Goal: Find specific page/section: Find specific page/section

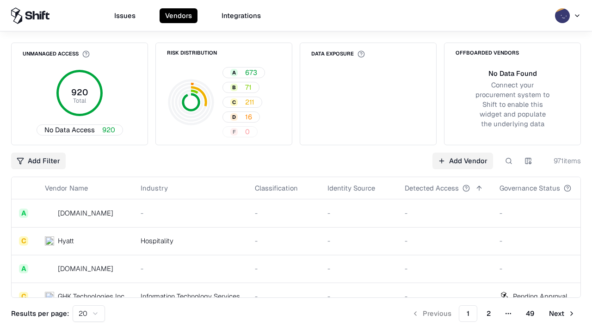
click at [296, 167] on div "Add Filter Add Vendor 971 items" at bounding box center [296, 161] width 570 height 17
click at [38, 161] on html "Issues Vendors Integrations Unmanaged Access 920 Total No Data Access 920 Risk …" at bounding box center [296, 166] width 592 height 333
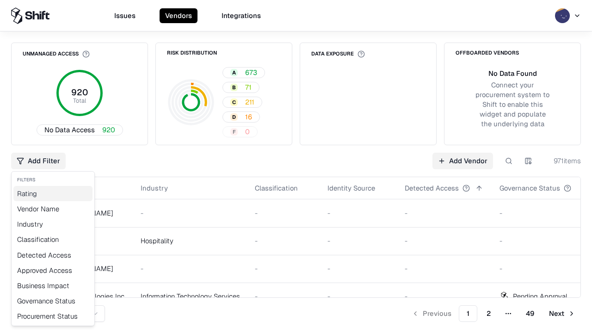
click at [53, 193] on div "Rating" at bounding box center [52, 193] width 79 height 15
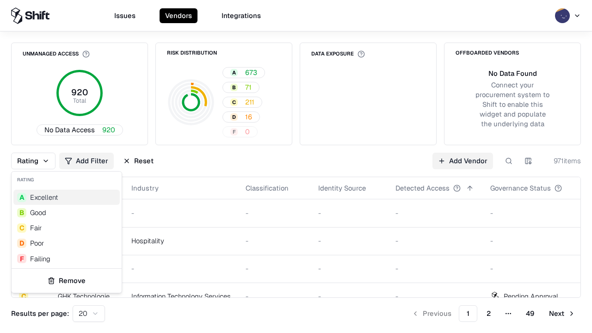
click at [296, 167] on html "Issues Vendors Integrations Unmanaged Access 920 Total No Data Access 920 Risk …" at bounding box center [296, 166] width 592 height 333
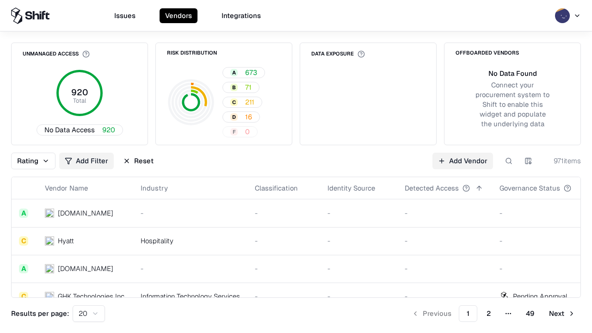
click at [138, 161] on button "Reset" at bounding box center [139, 161] width 42 height 17
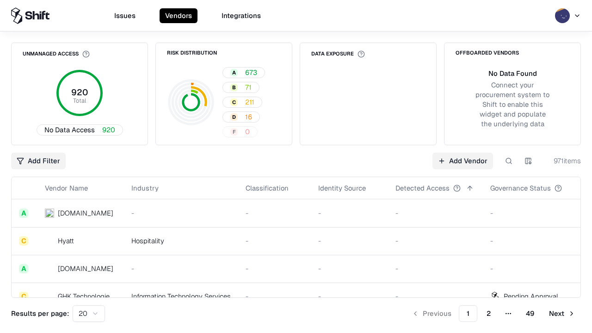
click at [296, 167] on div "Add Filter Add Vendor 971 items" at bounding box center [296, 161] width 570 height 17
click at [38, 161] on html "Issues Vendors Integrations Unmanaged Access 920 Total No Data Access 920 Risk …" at bounding box center [296, 166] width 592 height 333
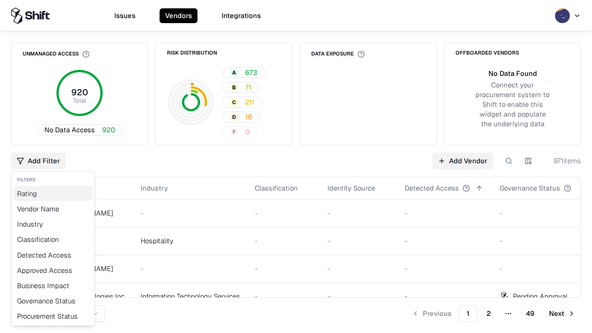
click at [53, 193] on div "Rating" at bounding box center [52, 193] width 79 height 15
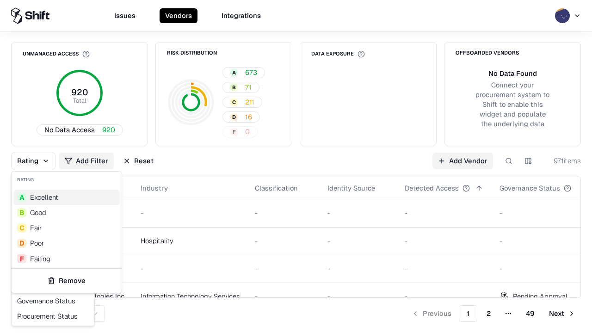
click at [67, 197] on div "A Excellent" at bounding box center [66, 197] width 106 height 15
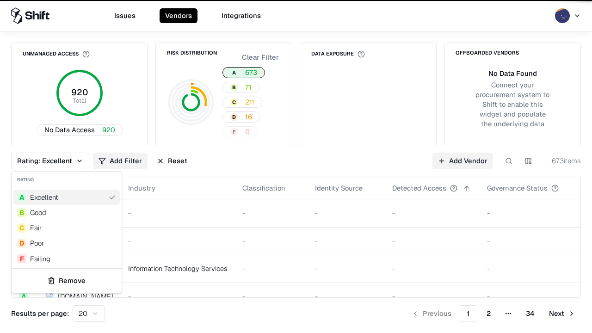
click at [296, 167] on html "Issues Vendors Integrations Unmanaged Access 920 Total No Data Access 920 Risk …" at bounding box center [296, 166] width 592 height 333
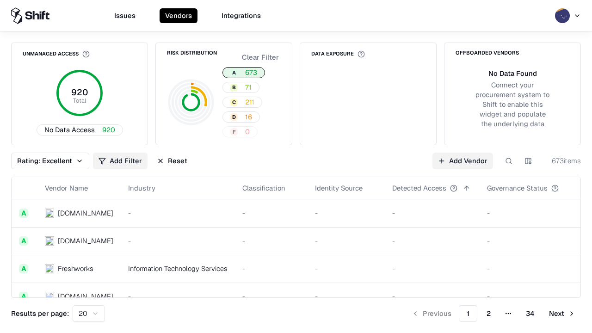
click at [296, 167] on div "Rating: Excellent Add Filter Reset Add Vendor 673 items" at bounding box center [296, 161] width 570 height 17
click at [172, 161] on button "Reset" at bounding box center [172, 161] width 42 height 17
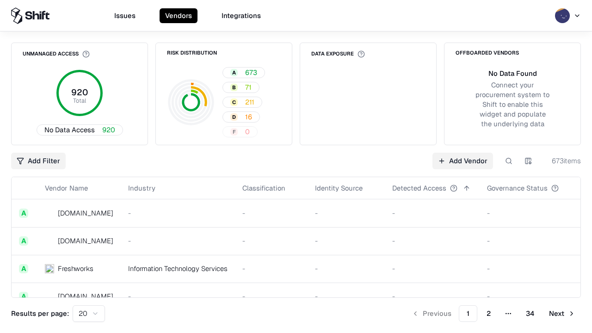
click at [296, 167] on div "Add Filter Add Vendor 673 items" at bounding box center [296, 161] width 570 height 17
click at [38, 161] on html "Issues Vendors Integrations Unmanaged Access 920 Total No Data Access 920 Risk …" at bounding box center [296, 166] width 592 height 333
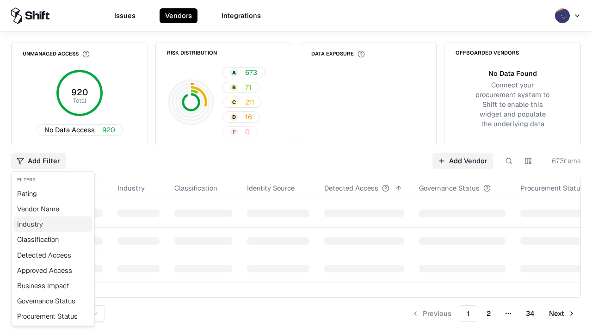
click at [53, 224] on div "Industry" at bounding box center [52, 224] width 79 height 15
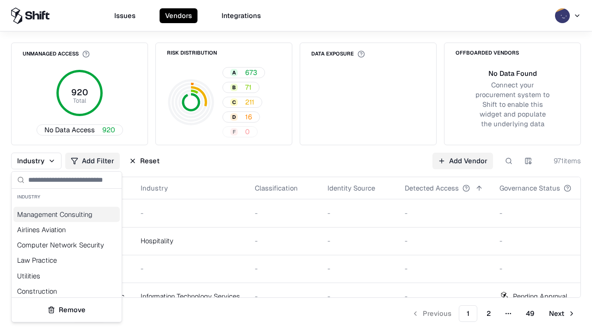
click at [296, 167] on html "Issues Vendors Integrations Unmanaged Access 920 Total No Data Access 920 Risk …" at bounding box center [296, 166] width 592 height 333
click at [296, 167] on div "Industry Add Filter Reset Add Vendor 971 items" at bounding box center [296, 161] width 570 height 17
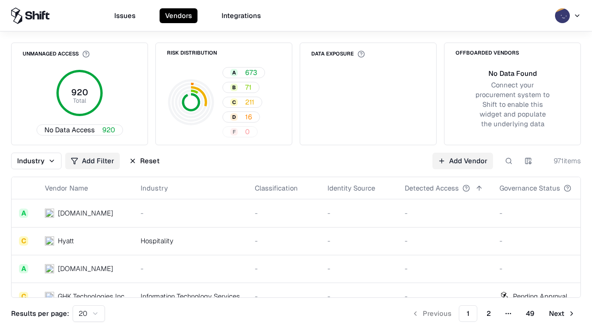
click at [144, 161] on button "Reset" at bounding box center [145, 161] width 42 height 17
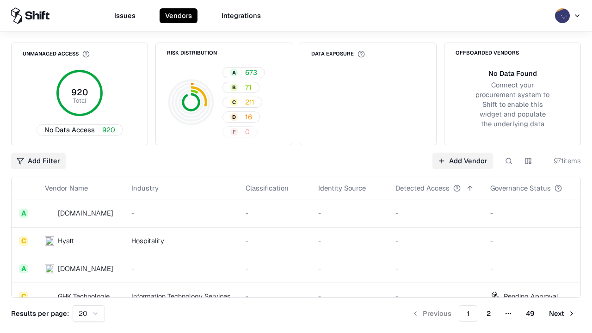
click at [296, 167] on div "Add Filter Add Vendor 971 items" at bounding box center [296, 161] width 570 height 17
click at [38, 161] on html "Issues Vendors Integrations Unmanaged Access 920 Total No Data Access 920 Risk …" at bounding box center [296, 166] width 592 height 333
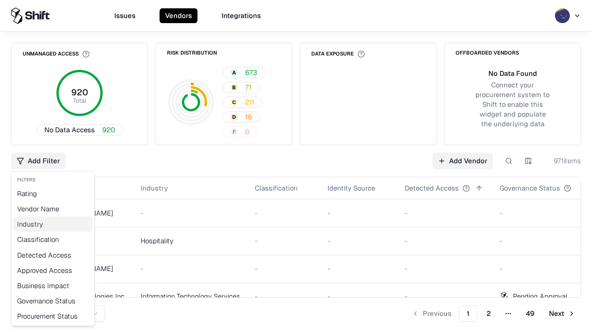
click at [53, 224] on div "Industry" at bounding box center [52, 224] width 79 height 15
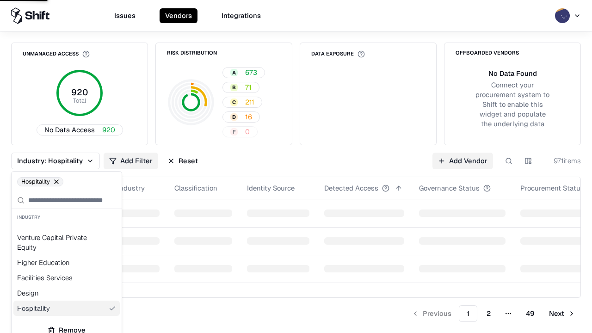
click at [296, 167] on html "Issues Vendors Integrations Unmanaged Access 920 Total No Data Access 920 Risk …" at bounding box center [296, 166] width 592 height 333
